Goal: Task Accomplishment & Management: Manage account settings

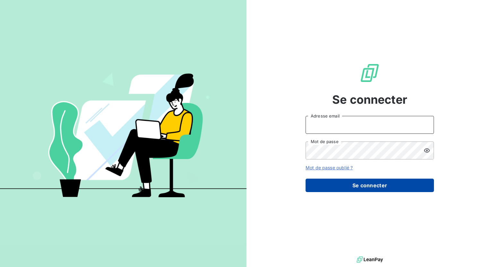
type input "[EMAIL_ADDRESS][DOMAIN_NAME]"
click at [359, 185] on button "Se connecter" at bounding box center [369, 185] width 128 height 13
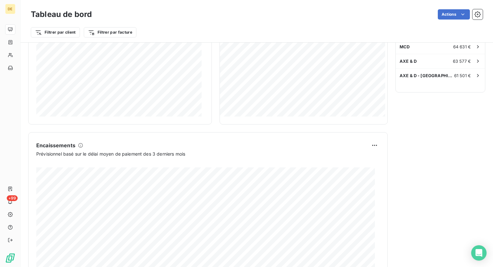
scroll to position [206, 0]
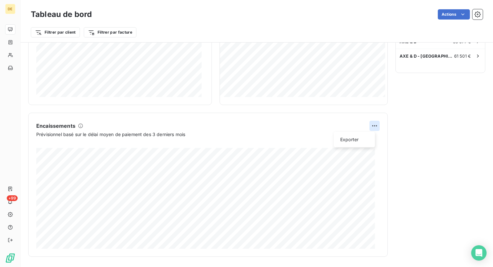
click at [372, 129] on html "DE +99 Tableau de bord Actions Filtrer par client Filtrer par facture Encours c…" at bounding box center [246, 133] width 493 height 267
click at [353, 142] on div "Exporter" at bounding box center [354, 140] width 36 height 10
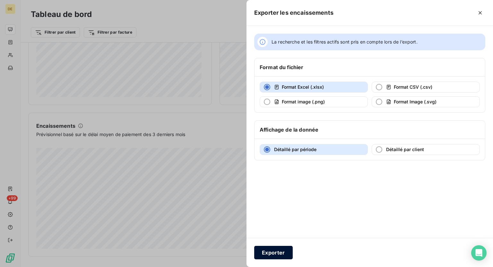
click at [269, 252] on button "Exporter" at bounding box center [273, 252] width 38 height 13
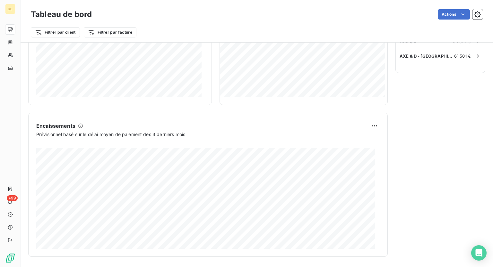
scroll to position [0, 0]
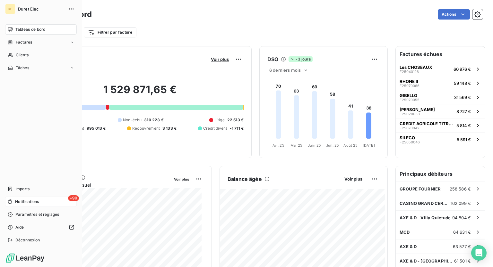
click at [14, 200] on div "+99 Notifications" at bounding box center [41, 202] width 72 height 10
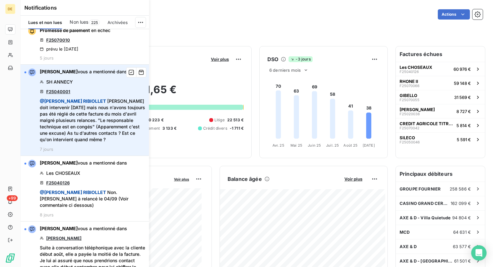
scroll to position [6, 0]
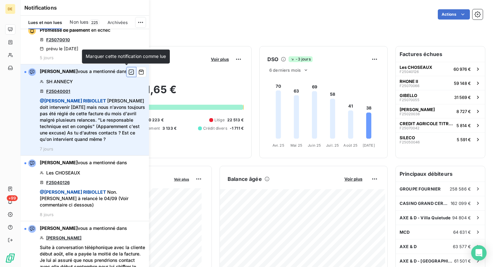
click at [128, 71] on icon "button" at bounding box center [131, 72] width 6 height 6
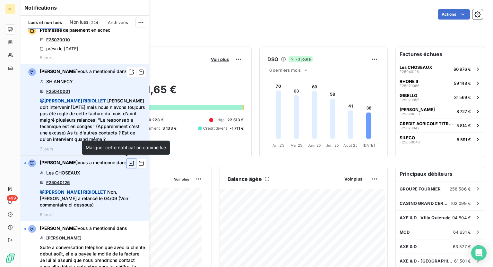
click at [128, 162] on icon "button" at bounding box center [131, 163] width 6 height 6
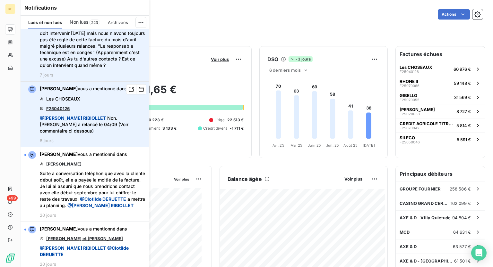
scroll to position [88, 0]
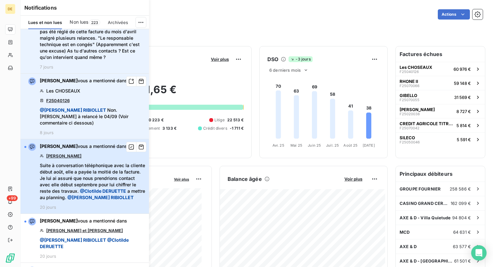
click at [114, 152] on div "[PERSON_NAME] vous a mentionné dans [PERSON_NAME] Suite à conversation téléphon…" at bounding box center [92, 176] width 105 height 67
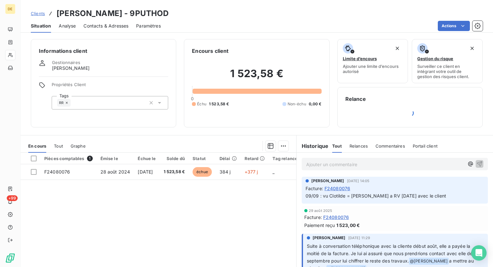
click at [335, 161] on p "Ajouter un commentaire ﻿" at bounding box center [385, 165] width 158 height 8
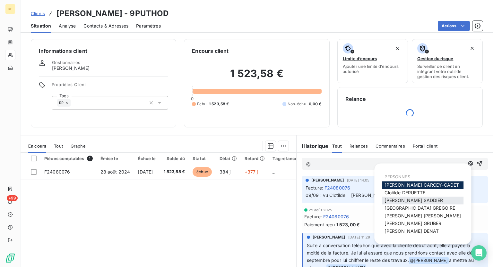
click at [418, 199] on span "[PERSON_NAME]" at bounding box center [413, 200] width 58 height 5
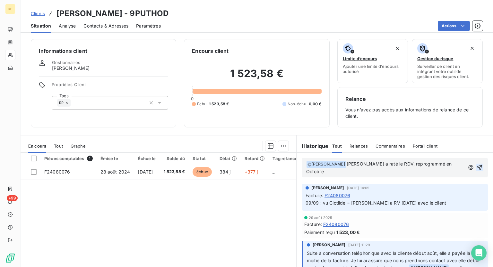
click at [476, 165] on icon "button" at bounding box center [479, 168] width 6 height 6
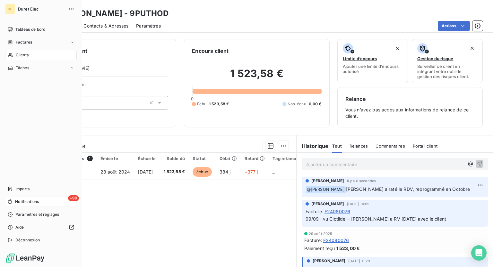
click at [12, 202] on icon at bounding box center [10, 202] width 4 height 5
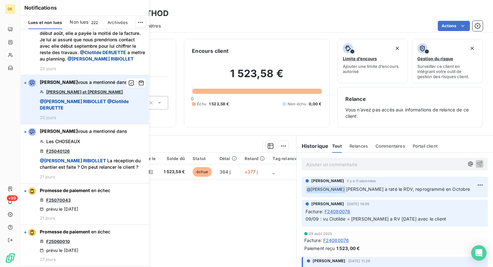
scroll to position [228, 0]
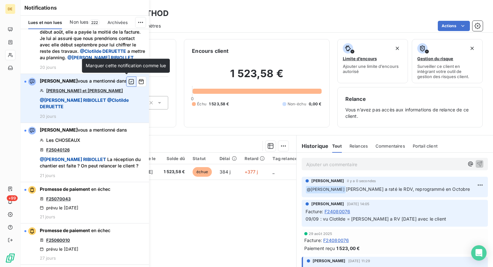
click at [128, 80] on icon "button" at bounding box center [131, 82] width 6 height 6
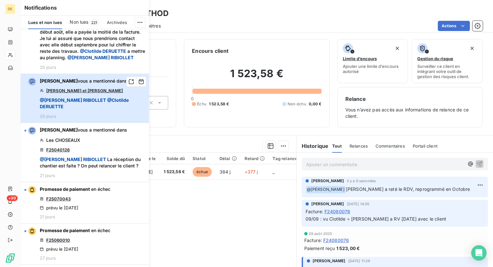
click at [77, 84] on span "[PERSON_NAME] vous a mentionné dans" at bounding box center [83, 81] width 87 height 6
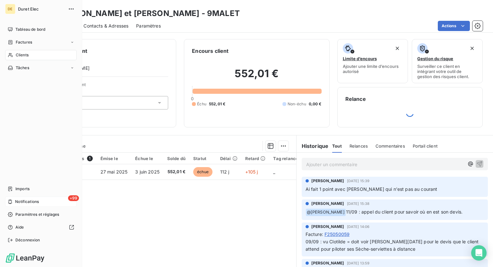
click at [41, 204] on div "+99 Notifications" at bounding box center [41, 202] width 72 height 10
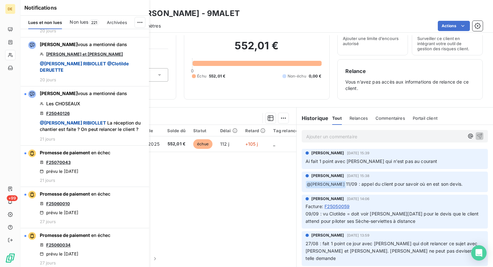
scroll to position [248, 0]
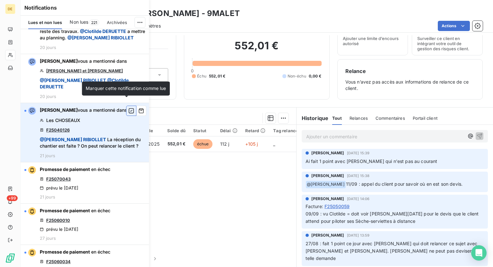
click at [128, 108] on icon "button" at bounding box center [131, 111] width 6 height 6
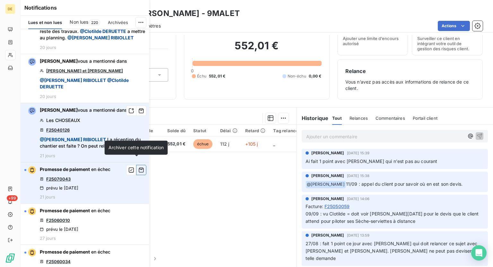
scroll to position [0, 0]
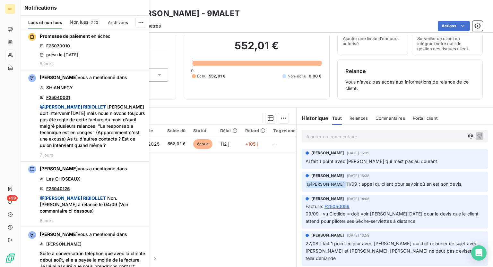
click at [85, 20] on span "Non lues" at bounding box center [79, 22] width 19 height 6
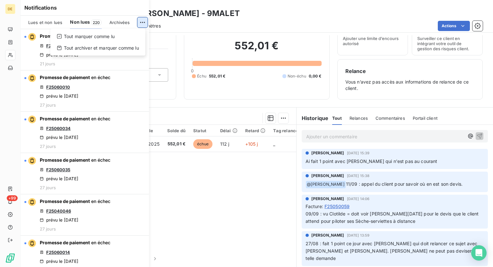
click at [140, 26] on html "DE +99 Clients [PERSON_NAME] et [PERSON_NAME] - 9MALET Situation Analyse Contac…" at bounding box center [246, 133] width 493 height 267
click at [122, 36] on div "Tout marquer comme lu" at bounding box center [98, 36] width 90 height 10
click at [142, 20] on html "DE +99 Clients [PERSON_NAME] et [PERSON_NAME] - 9MALET Situation Analyse Contac…" at bounding box center [246, 133] width 493 height 267
click at [98, 33] on div "Tout marquer comme lu" at bounding box center [98, 36] width 90 height 10
click at [40, 26] on div "Lues et non lues" at bounding box center [45, 22] width 34 height 13
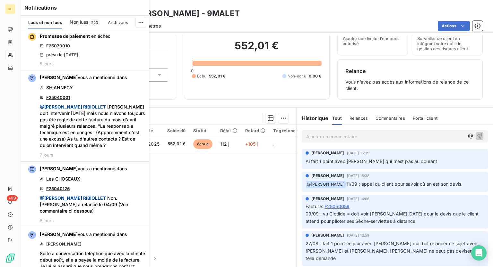
click at [94, 23] on span "220" at bounding box center [94, 23] width 11 height 6
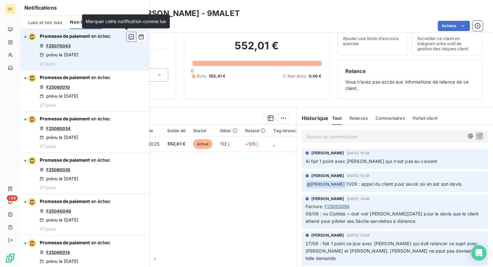
click at [126, 40] on button "button" at bounding box center [131, 37] width 10 height 10
click at [129, 34] on icon "button" at bounding box center [131, 36] width 5 height 5
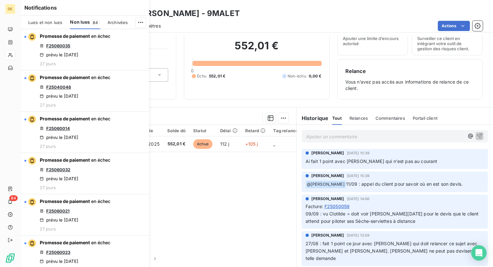
click at [0, 0] on icon "button" at bounding box center [0, 0] width 0 height 0
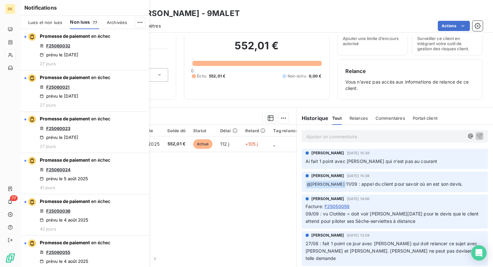
click at [0, 0] on icon "button" at bounding box center [0, 0] width 0 height 0
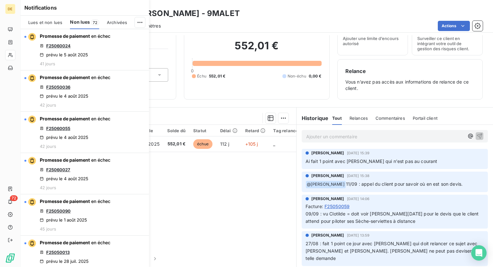
click at [0, 0] on icon "button" at bounding box center [0, 0] width 0 height 0
click at [137, 19] on html "DE 67 Clients [PERSON_NAME] et [PERSON_NAME] - 9MALET Situation Analyse Contact…" at bounding box center [246, 133] width 493 height 267
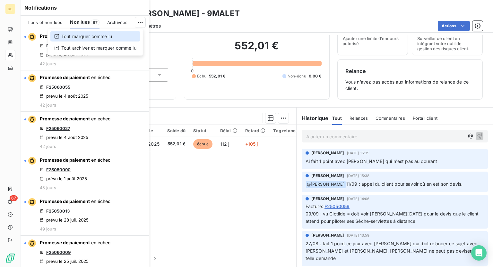
click at [118, 34] on div "Tout marquer comme lu" at bounding box center [95, 36] width 90 height 10
click at [139, 23] on html "DE 67 Clients [PERSON_NAME] et [PERSON_NAME] - 9MALET Situation Analyse Contact…" at bounding box center [246, 133] width 493 height 267
click at [123, 35] on div "Tout marquer comme lu" at bounding box center [95, 36] width 90 height 10
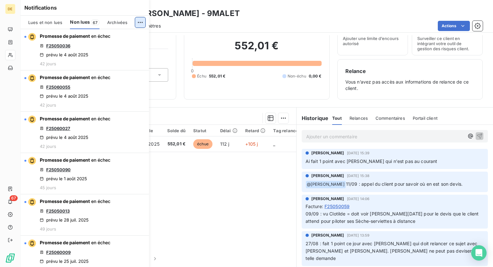
click at [136, 23] on html "DE 67 Clients [PERSON_NAME] et [PERSON_NAME] - 9MALET Situation Analyse Contact…" at bounding box center [246, 133] width 493 height 267
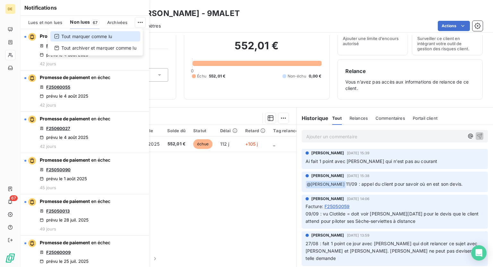
click at [98, 39] on div "Tout marquer comme lu" at bounding box center [95, 36] width 90 height 10
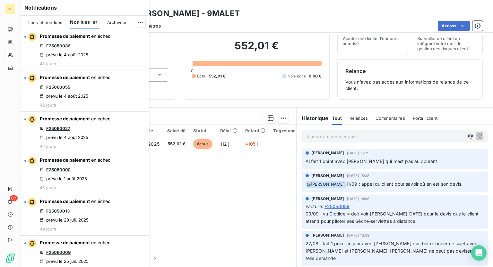
click at [38, 22] on span "Lues et non lues" at bounding box center [45, 22] width 34 height 5
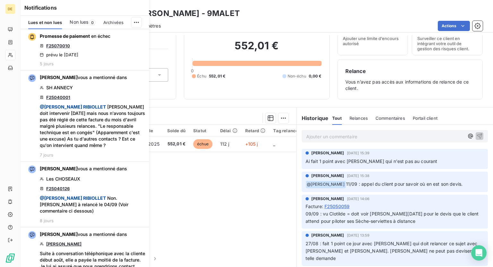
click at [77, 23] on span "Non lues" at bounding box center [79, 22] width 19 height 6
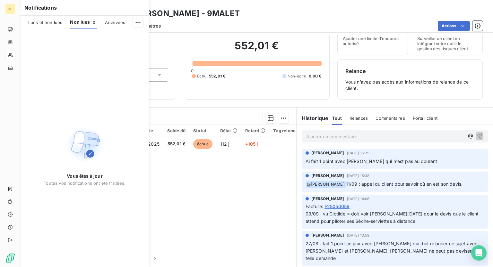
click at [223, 192] on div "Pièces comptables 1 Émise le Échue le Solde dû Statut Délai Retard Tag relance …" at bounding box center [158, 186] width 275 height 123
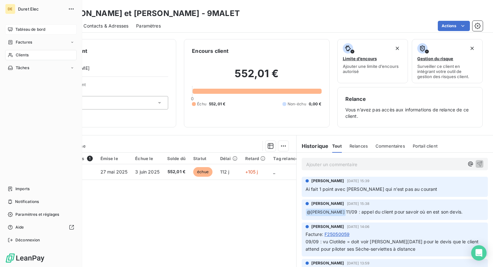
click at [16, 28] on span "Tableau de bord" at bounding box center [30, 30] width 30 height 6
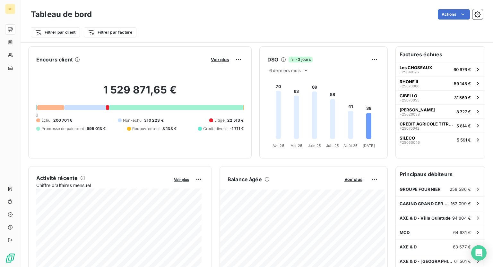
scroll to position [206, 0]
